Goal: Transaction & Acquisition: Purchase product/service

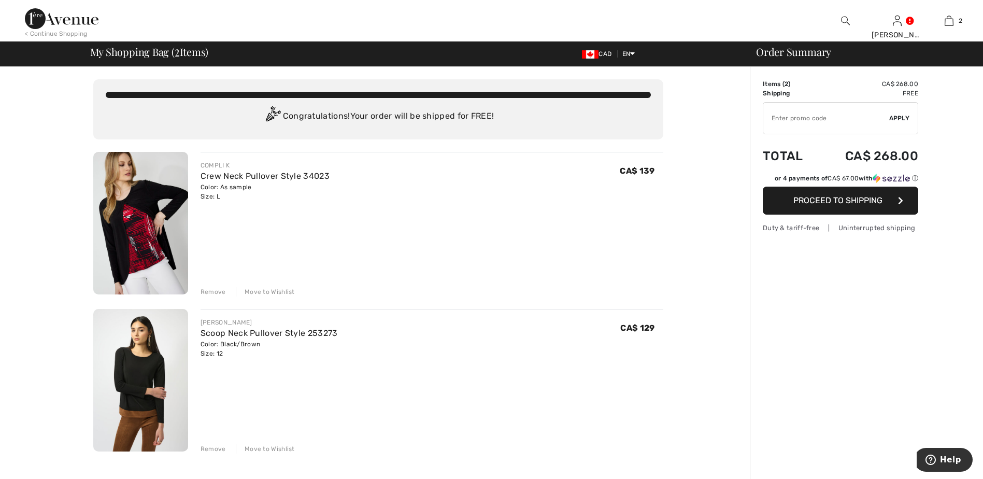
click at [845, 200] on span "Proceed to Shipping" at bounding box center [837, 200] width 89 height 10
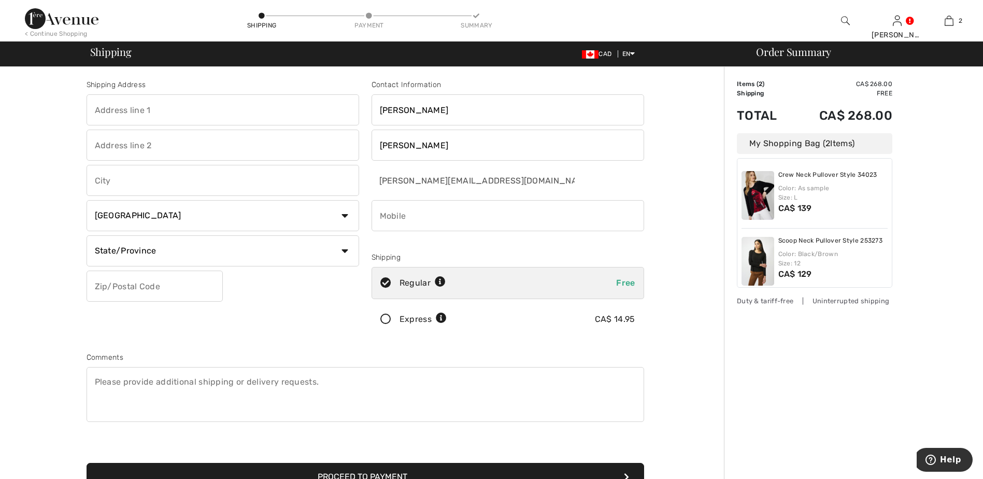
click at [180, 109] on input "text" at bounding box center [223, 109] width 272 height 31
type input "PO BOX 997 BENTLEY AB T0C 0J0 CA"
type input "Bentley"
select select "AB"
type input "T0C 0J0"
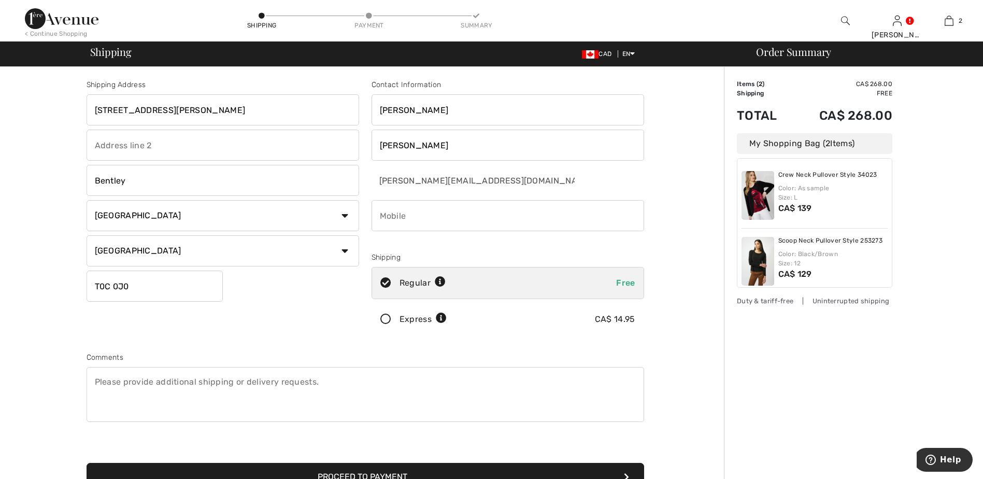
type input "4033911220"
type input "T0C0J0"
type input "c/o Seabreeze Cleaners"
type input "90-C Hewlett Park Landing"
click at [196, 108] on input "c/o Seabreeze Cleaners" at bounding box center [223, 109] width 272 height 31
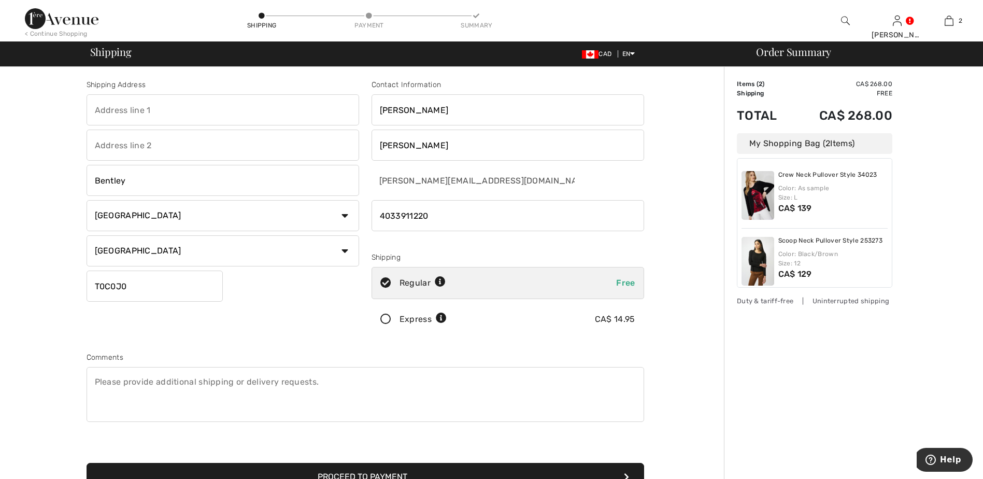
select select "0"
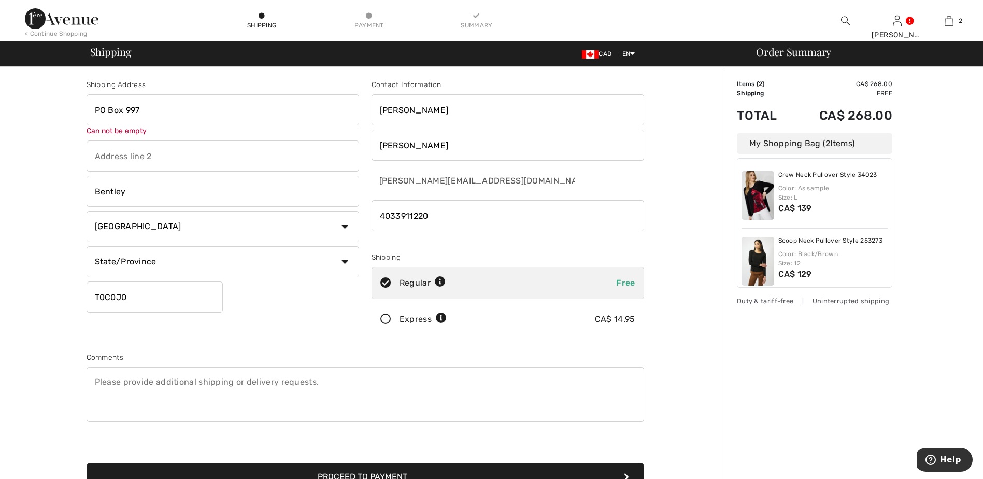
type input "PO BOX 997 BENTLEY AB T0C 0J0 CA"
select select "AB"
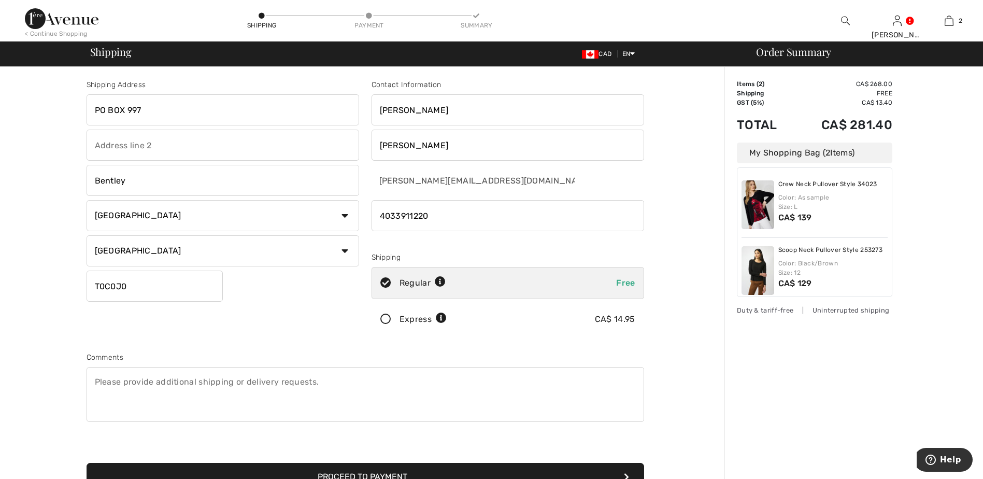
type input "PO BOX 997"
click at [294, 296] on div "Shipping Address PO BOX 997 Bentley Country Canada United States Afghanistan Al…" at bounding box center [222, 209] width 285 height 260
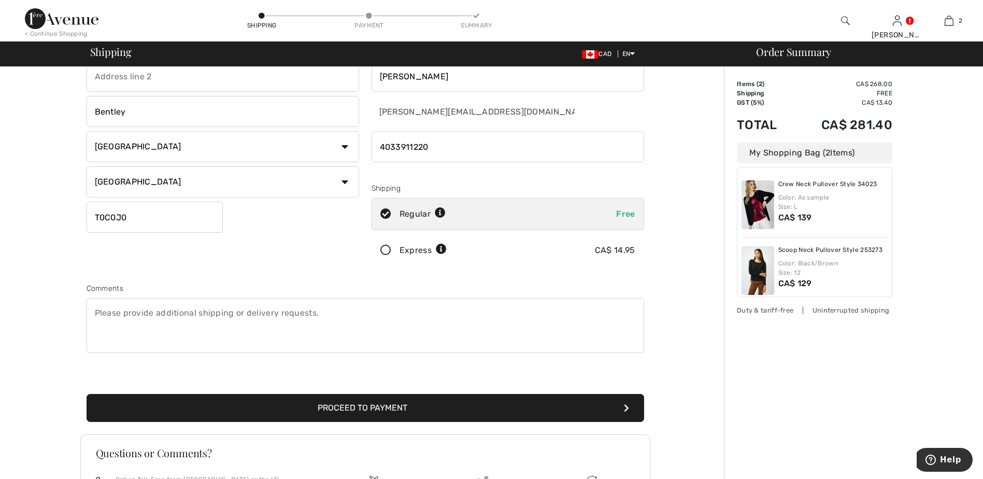
scroll to position [90, 0]
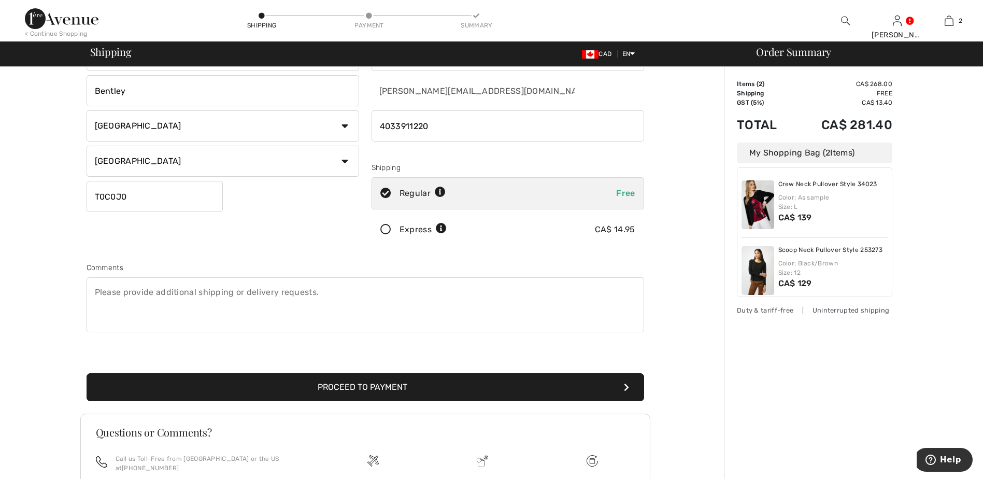
click at [520, 390] on button "Proceed to Payment" at bounding box center [365, 387] width 557 height 28
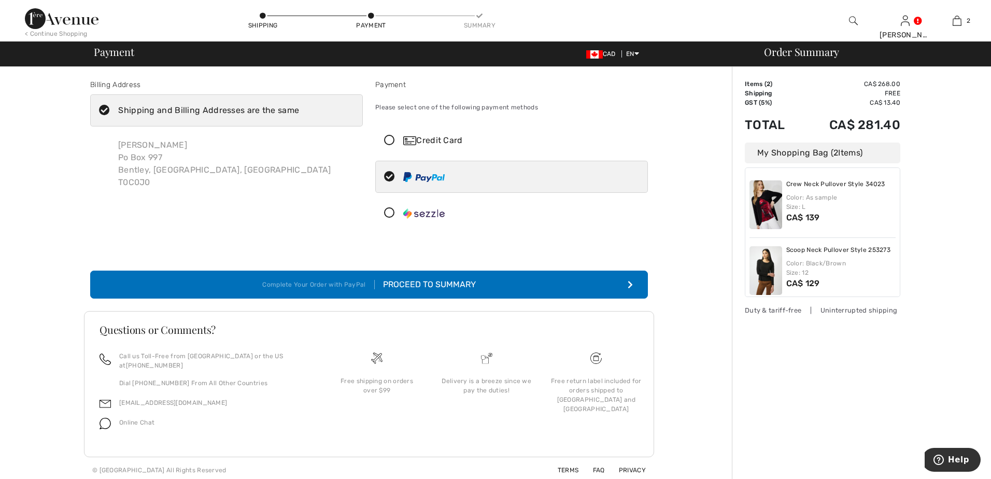
click at [442, 281] on div "Proceed to Summary" at bounding box center [425, 284] width 101 height 12
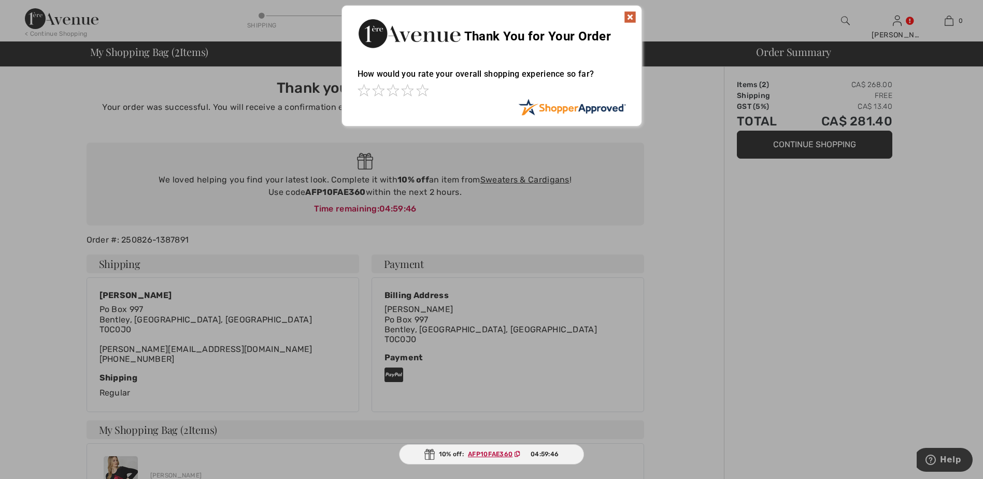
click at [628, 17] on img at bounding box center [630, 17] width 12 height 12
